Goal: Task Accomplishment & Management: Complete application form

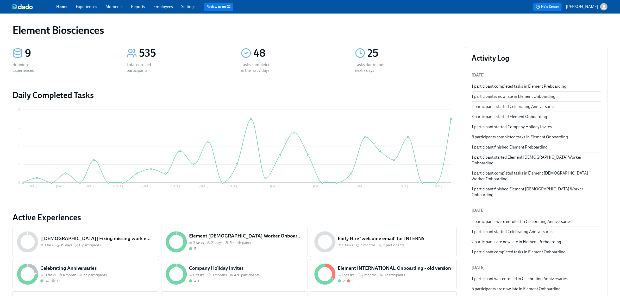
click at [79, 6] on link "Experiences" at bounding box center [86, 6] width 21 height 5
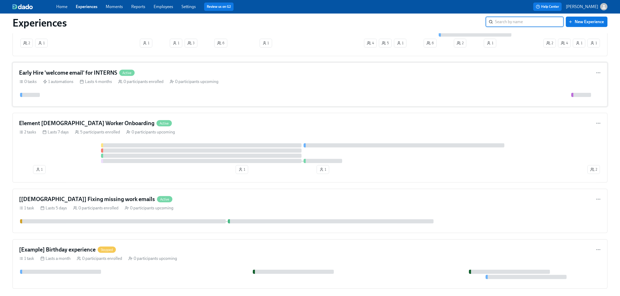
scroll to position [586, 0]
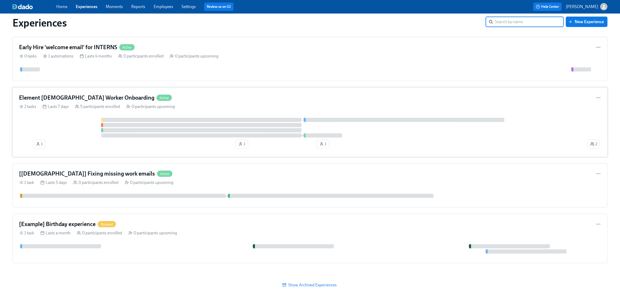
click at [71, 138] on div at bounding box center [302, 128] width 567 height 20
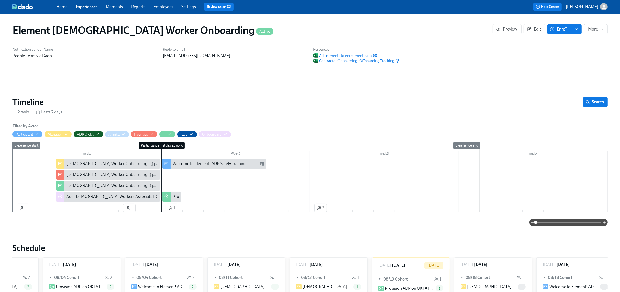
scroll to position [0, 59]
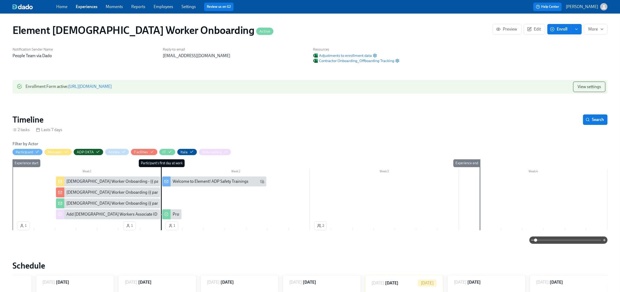
click at [112, 91] on div "Enrollment Form active : https://my.dadohr.com/enrollmentForms/J3sUSfrzrFGoVpK_…" at bounding box center [69, 87] width 86 height 10
click at [112, 87] on link "https://my.dadohr.com/enrollmentForms/J3sUSfrzrFGoVpK_XPbfszTvNhQoQ" at bounding box center [89, 86] width 43 height 5
click at [112, 86] on link "https://my.dadohr.com/enrollmentForms/J3sUSfrzrFGoVpK_XPbfszTvNhQoQ" at bounding box center [89, 86] width 43 height 5
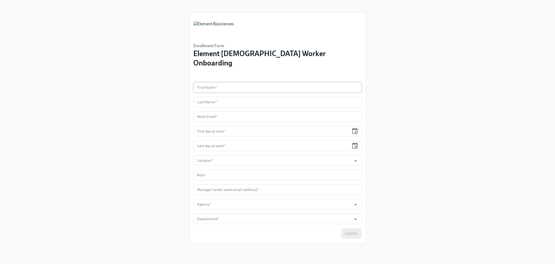
click at [244, 82] on input "text" at bounding box center [278, 87] width 168 height 10
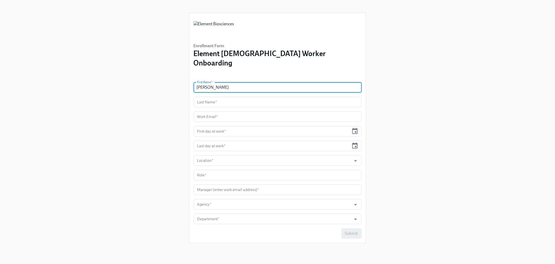
type input "Mitzi"
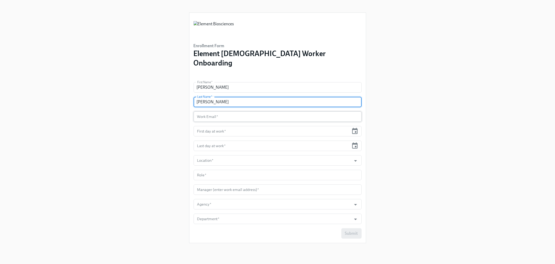
type input "Turner"
click at [223, 111] on input "text" at bounding box center [278, 116] width 168 height 10
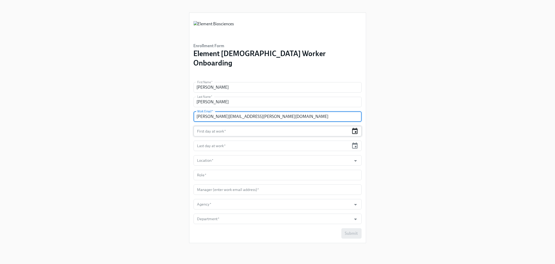
type input "mitzi.turner@elembio.com"
click at [358, 127] on icon "button" at bounding box center [355, 130] width 7 height 7
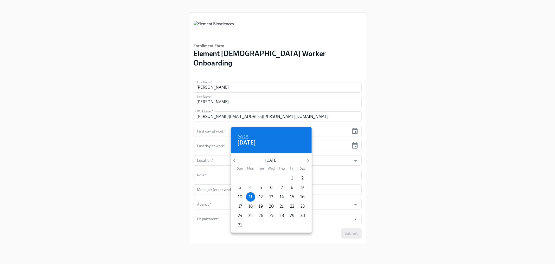
click at [251, 207] on p "18" at bounding box center [251, 206] width 4 height 6
type input "[DATE]"
click at [204, 137] on div at bounding box center [277, 132] width 555 height 264
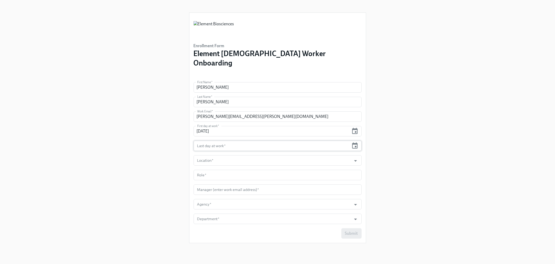
click at [207, 140] on input "text" at bounding box center [272, 145] width 156 height 10
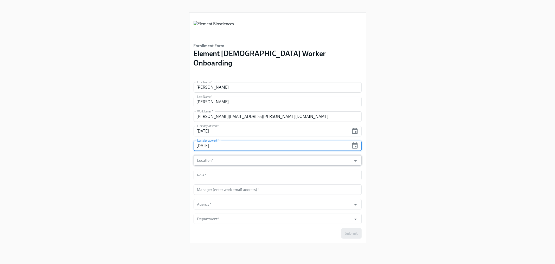
type input "[DATE]"
click at [208, 155] on input "Location   *" at bounding box center [272, 160] width 153 height 10
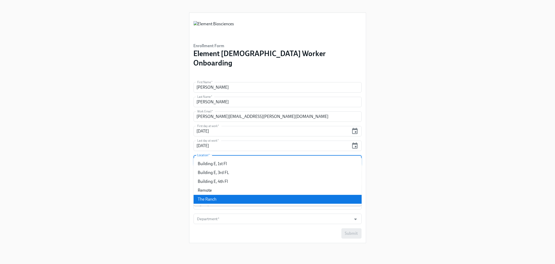
click at [210, 197] on li "The Ranch" at bounding box center [278, 199] width 168 height 9
type input "The Ranch"
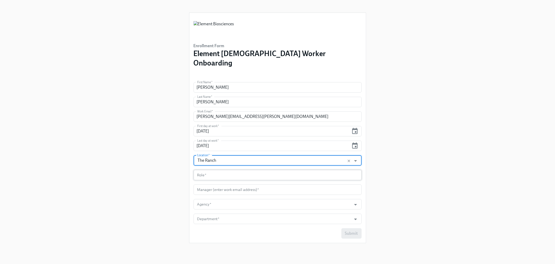
click at [220, 170] on input "text" at bounding box center [278, 175] width 168 height 10
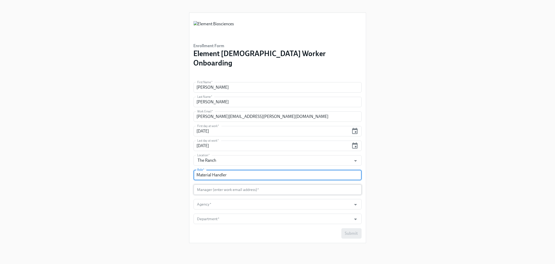
type input "Material Handler"
click at [217, 184] on input "text" at bounding box center [278, 189] width 168 height 10
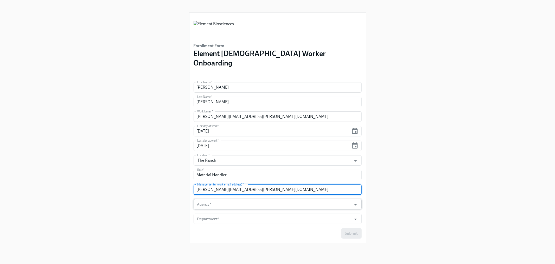
type input "[PERSON_NAME][EMAIL_ADDRESS][PERSON_NAME][DOMAIN_NAME]"
click at [213, 199] on input "Agency   *" at bounding box center [272, 204] width 153 height 10
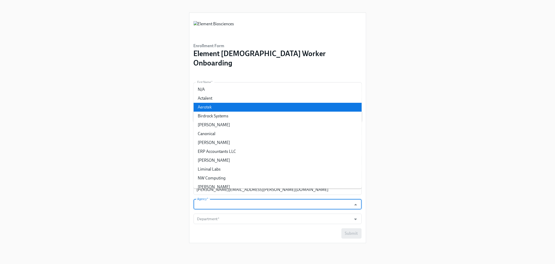
click at [211, 108] on li "Aerotek" at bounding box center [278, 107] width 168 height 9
type input "Aerotek"
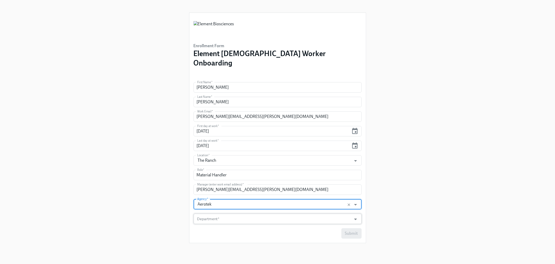
click at [216, 213] on input "Department   *" at bounding box center [272, 218] width 153 height 10
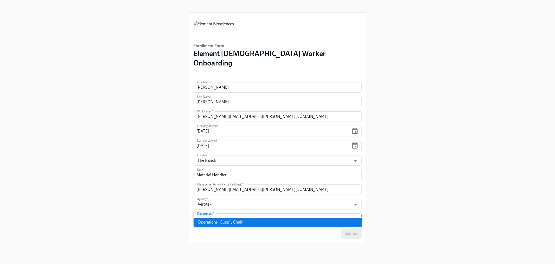
click at [220, 228] on ul "Operations : Supply Chain" at bounding box center [278, 221] width 168 height 13
click at [223, 222] on li "Operations : Supply Chain" at bounding box center [278, 221] width 168 height 9
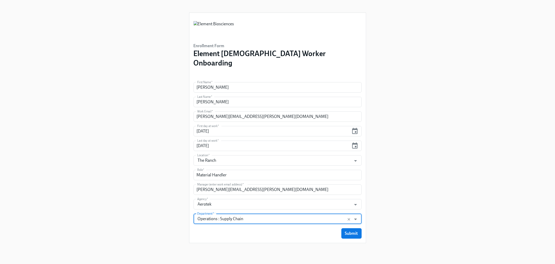
type input "Operations : Supply Chain"
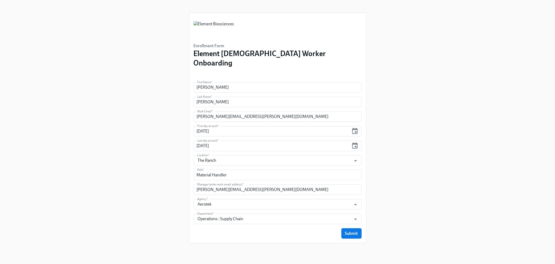
click at [172, 208] on div "Enrollment Form Element Contingent Worker Onboarding First Name   * Mitzi First…" at bounding box center [278, 125] width 530 height 251
click at [352, 228] on button "Submit" at bounding box center [352, 233] width 20 height 10
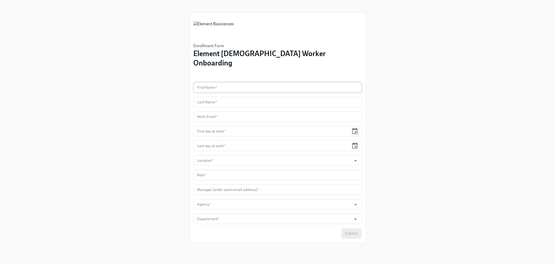
click at [248, 82] on input "text" at bounding box center [278, 87] width 168 height 10
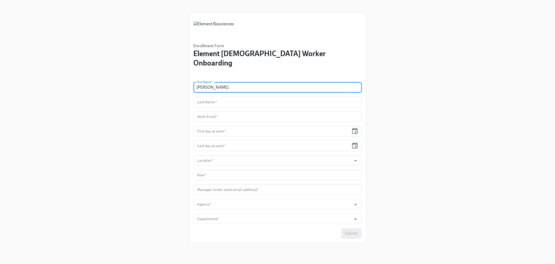
type input "[PERSON_NAME]"
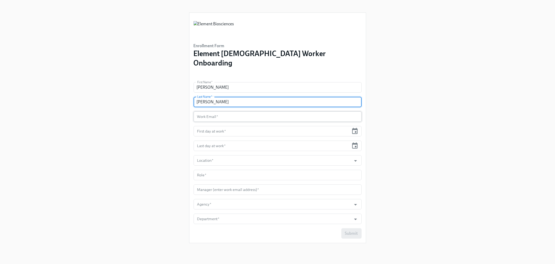
type input "[PERSON_NAME]"
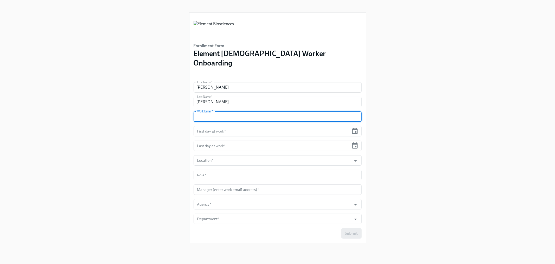
click at [209, 111] on input "text" at bounding box center [278, 116] width 168 height 10
type input "t"
type input "[PERSON_NAME][EMAIL_ADDRESS][PERSON_NAME][DOMAIN_NAME]"
click at [236, 126] on input "text" at bounding box center [272, 131] width 156 height 10
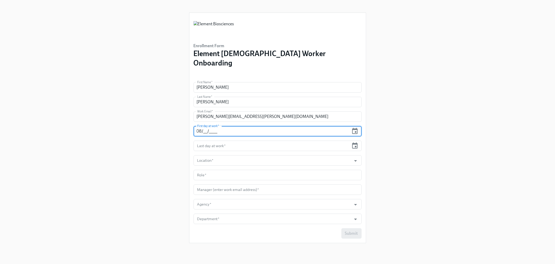
type input "0_/__/____"
click at [356, 127] on icon "button" at bounding box center [355, 130] width 7 height 7
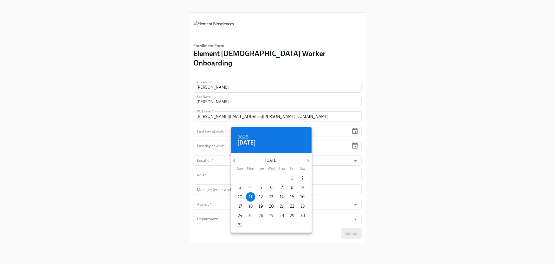
click at [252, 207] on p "18" at bounding box center [251, 206] width 4 height 6
type input "[DATE]"
click at [215, 134] on div at bounding box center [277, 132] width 555 height 264
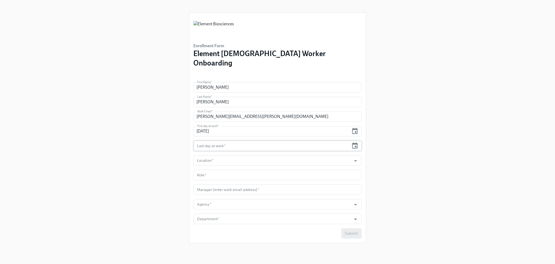
click at [215, 140] on input "text" at bounding box center [272, 145] width 156 height 10
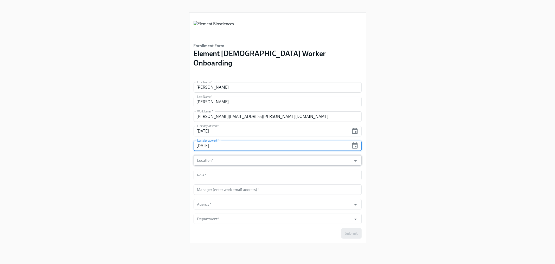
type input "[DATE]"
click at [207, 155] on input "Location   *" at bounding box center [272, 160] width 153 height 10
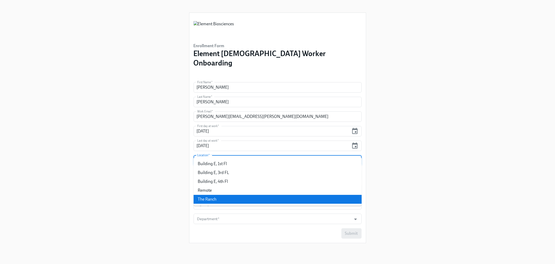
click at [213, 196] on li "The Ranch" at bounding box center [278, 199] width 168 height 9
type input "The Ranch"
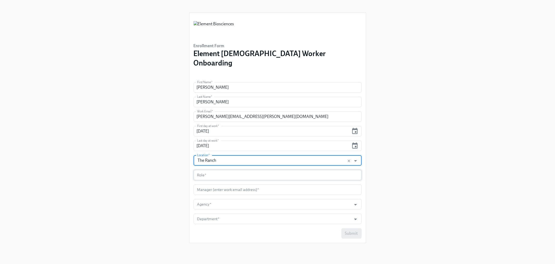
click at [205, 170] on input "text" at bounding box center [278, 175] width 168 height 10
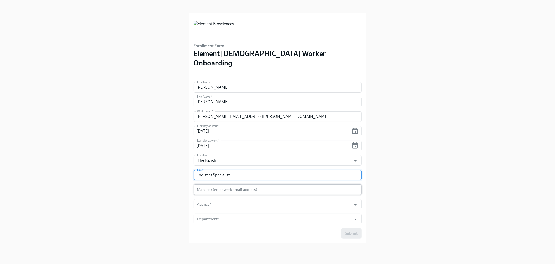
type input "Logistics Specialist"
click at [207, 184] on input "text" at bounding box center [278, 189] width 168 height 10
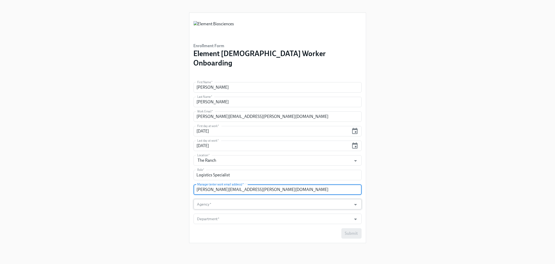
type input "[PERSON_NAME][EMAIL_ADDRESS][PERSON_NAME][DOMAIN_NAME]"
click at [210, 199] on input "Agency   *" at bounding box center [272, 204] width 153 height 10
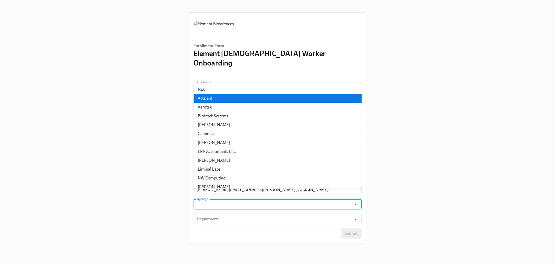
click at [210, 98] on li "Actalent" at bounding box center [278, 98] width 168 height 9
type input "Actalent"
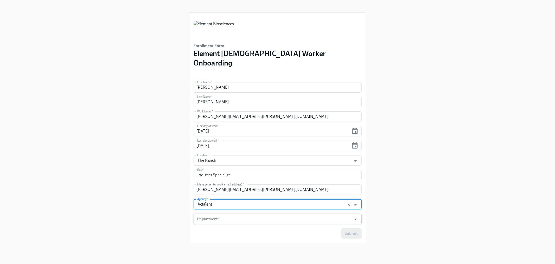
click at [227, 213] on input "Department   *" at bounding box center [272, 218] width 153 height 10
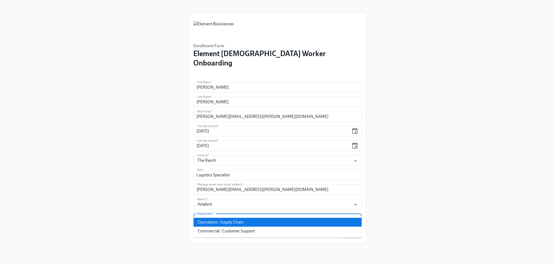
click at [229, 220] on li "Operations : Supply Chain" at bounding box center [278, 221] width 168 height 9
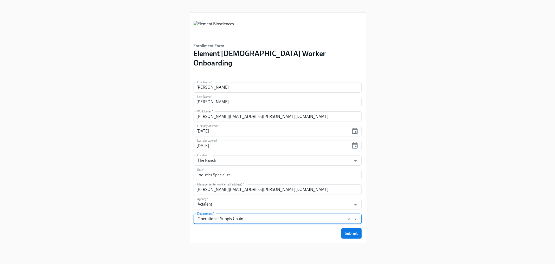
type input "Operations : Supply Chain"
click at [230, 228] on div "Submit" at bounding box center [278, 233] width 168 height 10
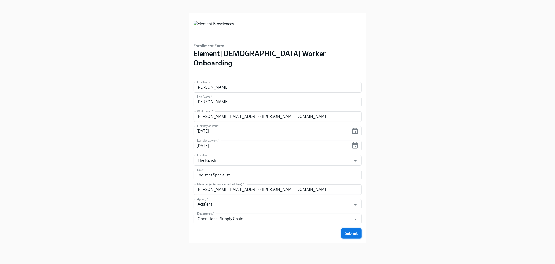
click at [358, 230] on span "Submit" at bounding box center [351, 232] width 13 height 5
